Goal: Information Seeking & Learning: Learn about a topic

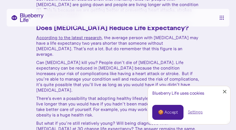
scroll to position [256, 0]
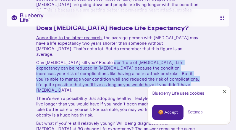
drag, startPoint x: 110, startPoint y: 57, endPoint x: 215, endPoint y: 90, distance: 110.1
click at [188, 78] on p "Can [MEDICAL_DATA] kill you? People don’t die of [MEDICAL_DATA]. Life expectanc…" at bounding box center [118, 76] width 164 height 33
click at [225, 90] on link "Close Cookie Popup" at bounding box center [224, 91] width 11 height 11
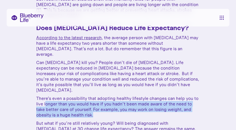
drag, startPoint x: 45, startPoint y: 93, endPoint x: 162, endPoint y: 103, distance: 117.5
click at [162, 103] on p "There’s even a possibility that adopting healthy lifestyle changes can help you…" at bounding box center [118, 107] width 164 height 22
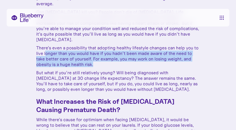
scroll to position [311, 0]
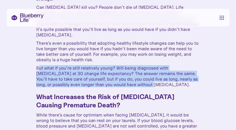
drag, startPoint x: 39, startPoint y: 58, endPoint x: 142, endPoint y: 74, distance: 104.4
click at [142, 74] on p "But what if you’re still relatively young? Will being diagnosed with [MEDICAL_D…" at bounding box center [118, 76] width 164 height 22
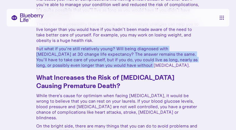
scroll to position [339, 0]
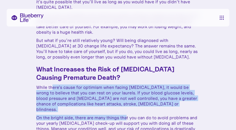
drag, startPoint x: 52, startPoint y: 76, endPoint x: 126, endPoint y: 102, distance: 78.7
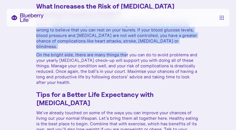
scroll to position [394, 0]
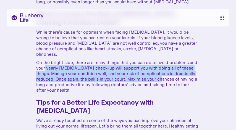
drag, startPoint x: 46, startPoint y: 57, endPoint x: 176, endPoint y: 67, distance: 131.1
click at [176, 67] on p "On the bright side, there are many things that you can do to avoid problems and…" at bounding box center [118, 76] width 164 height 33
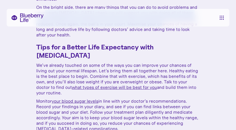
scroll to position [477, 0]
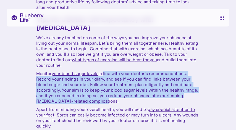
drag, startPoint x: 104, startPoint y: 63, endPoint x: 112, endPoint y: 90, distance: 28.2
click at [112, 90] on p "Monitor your blood sugar levels in line with your doctor’s recommendations. Rec…" at bounding box center [118, 87] width 164 height 33
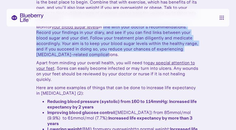
scroll to position [532, 0]
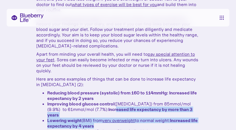
drag, startPoint x: 96, startPoint y: 99, endPoint x: 110, endPoint y: 107, distance: 15.9
click at [110, 107] on ul "Reducing blood pressure (systolic) from 160 to 114mmHg: Increased life expectan…" at bounding box center [118, 115] width 164 height 50
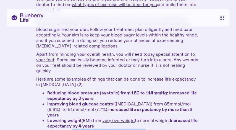
drag, startPoint x: 73, startPoint y: 116, endPoint x: 139, endPoint y: 112, distance: 66.4
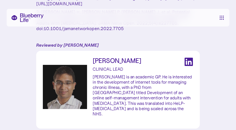
scroll to position [836, 0]
